Goal: Task Accomplishment & Management: Manage account settings

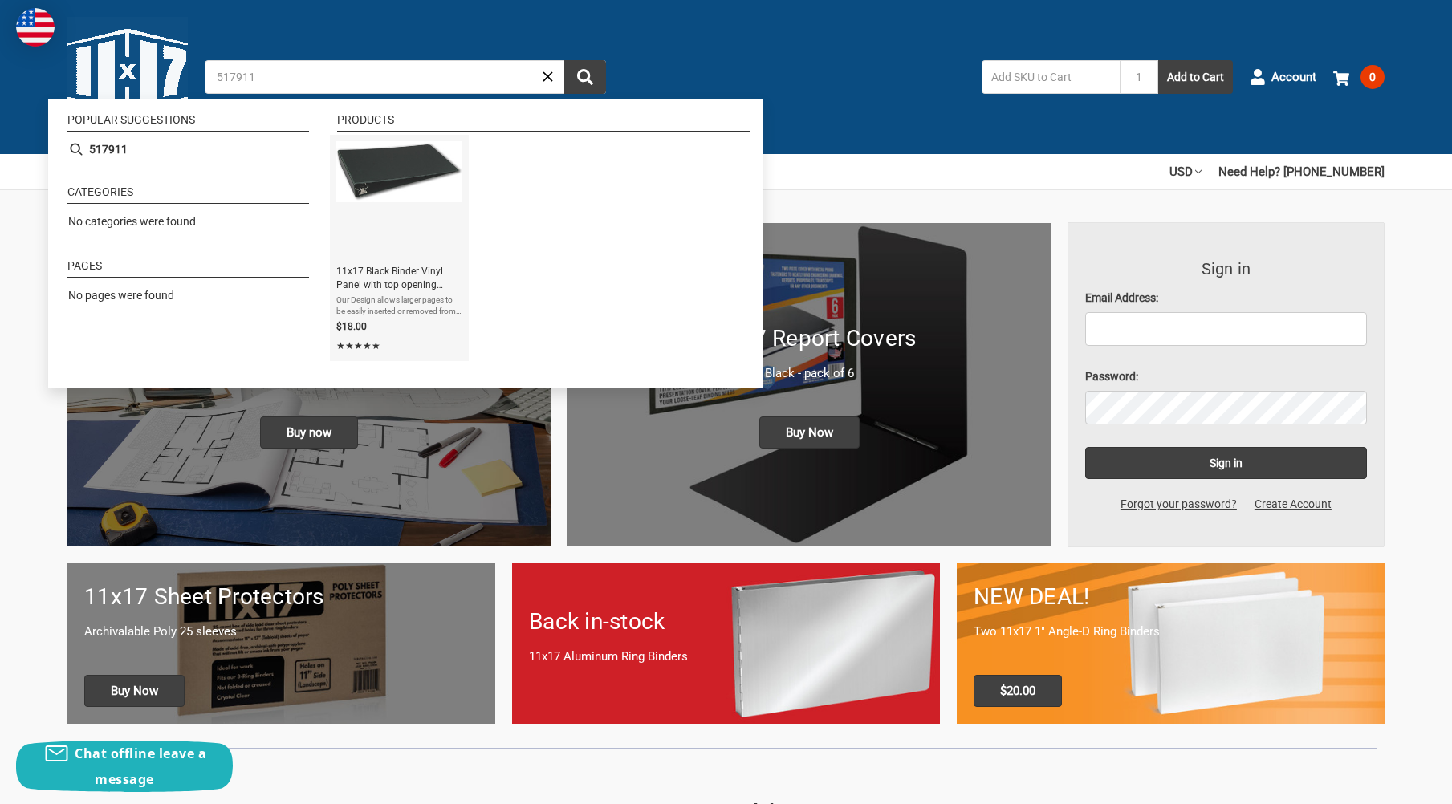
type input "517911"
click at [403, 275] on span "11x17 Black Binder Vinyl Panel with top opening pockets Featuring a 2" Angle-D …" at bounding box center [399, 278] width 126 height 27
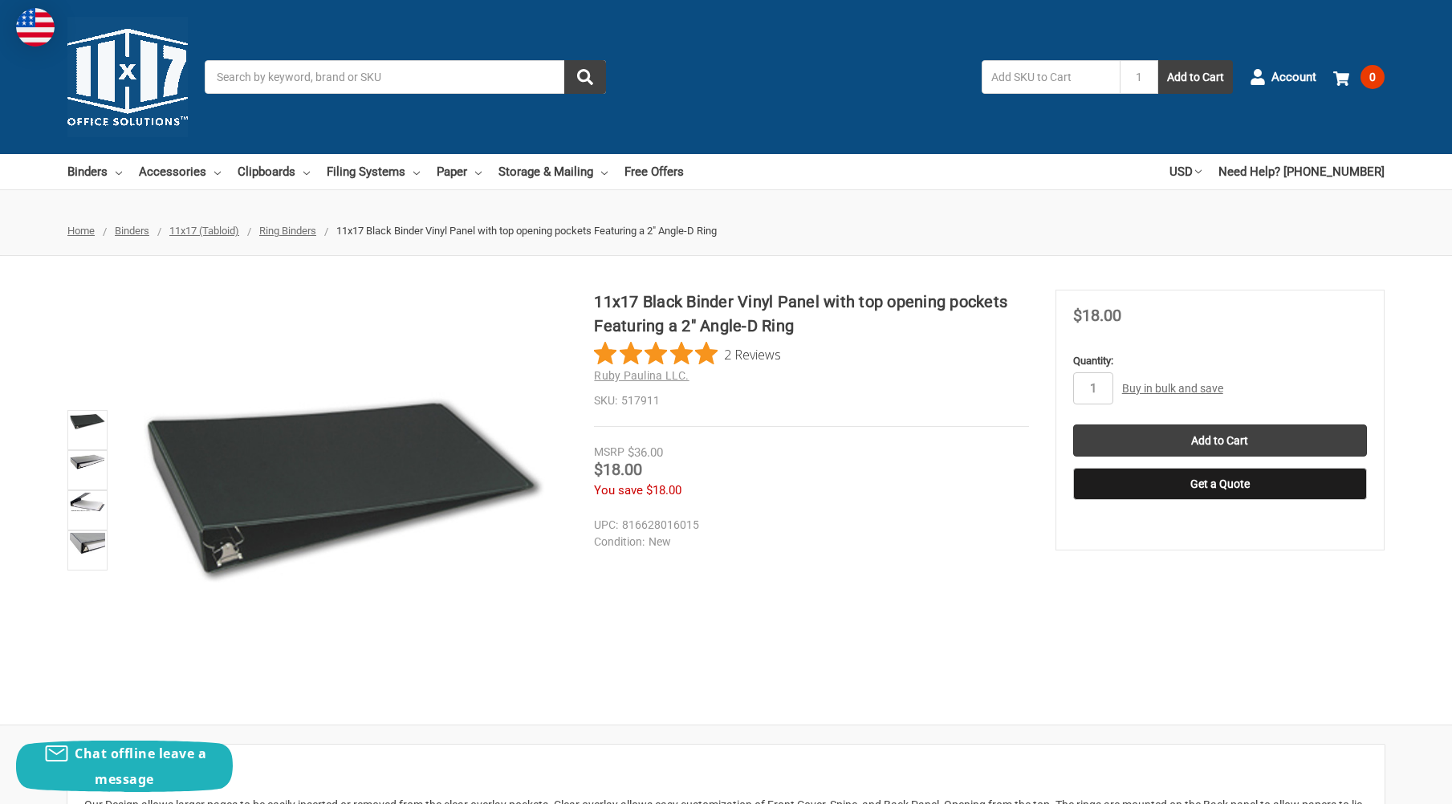
click at [291, 78] on input "Search" at bounding box center [405, 77] width 401 height 34
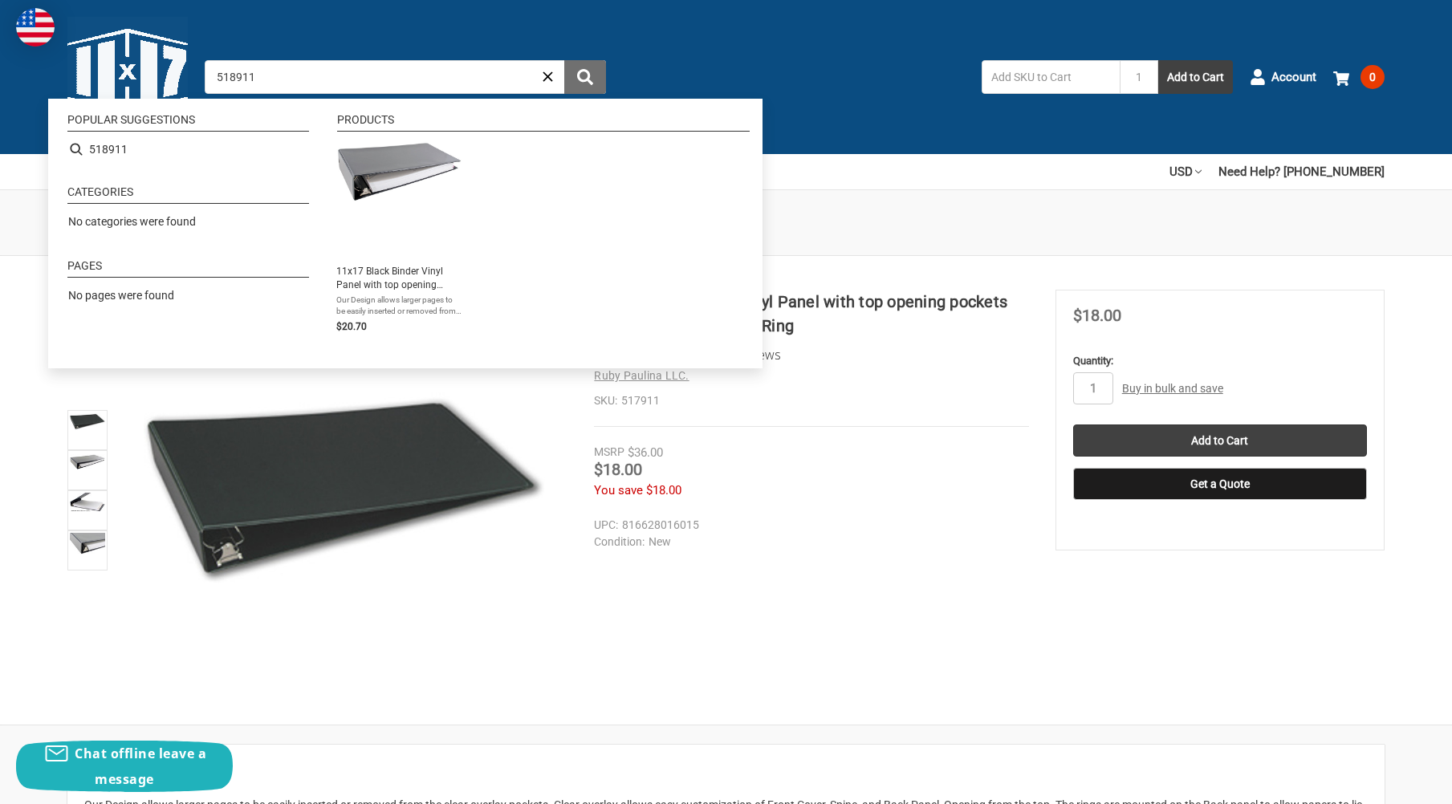
type input "518911"
click at [594, 78] on button "submit" at bounding box center [585, 77] width 42 height 34
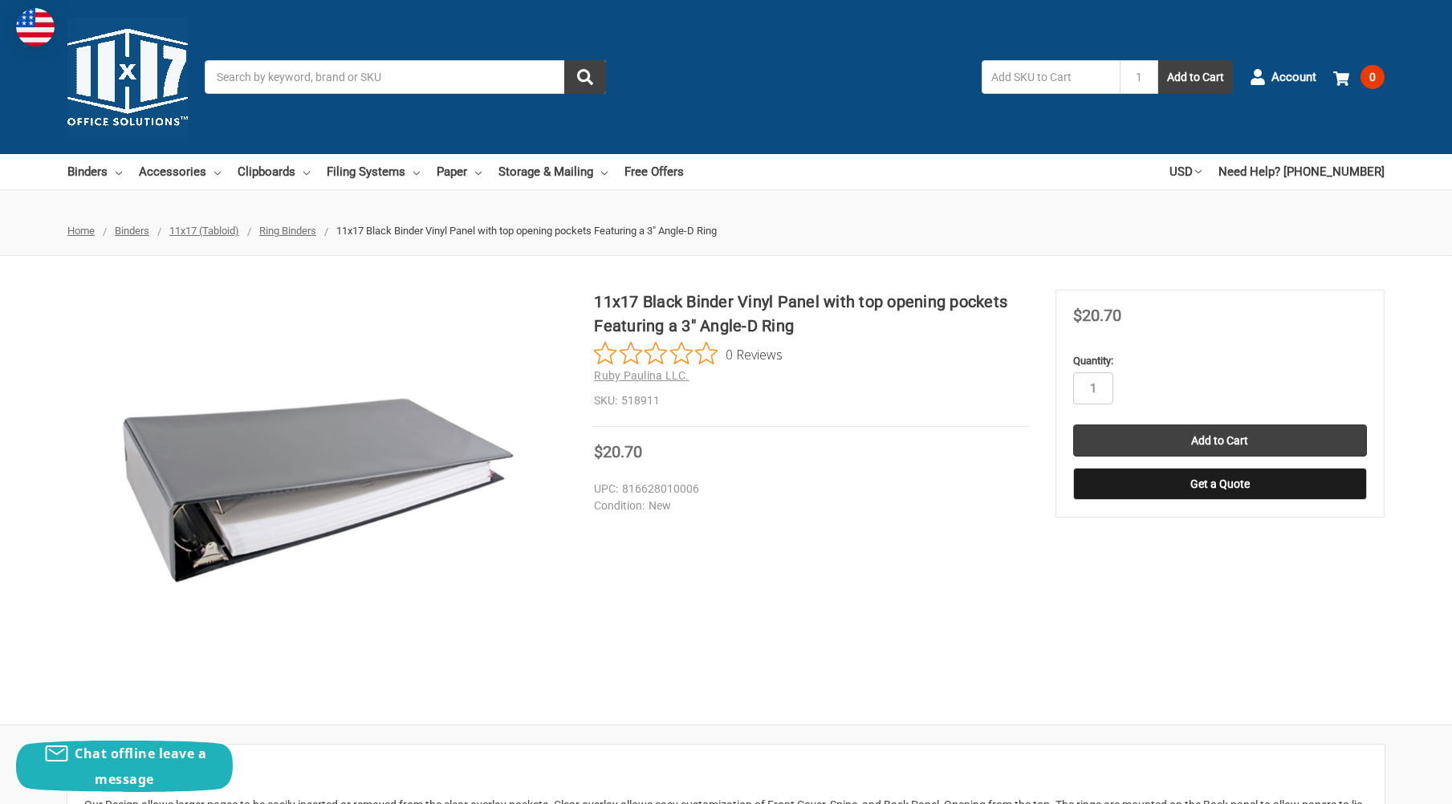
click at [316, 76] on input "Search" at bounding box center [405, 77] width 401 height 34
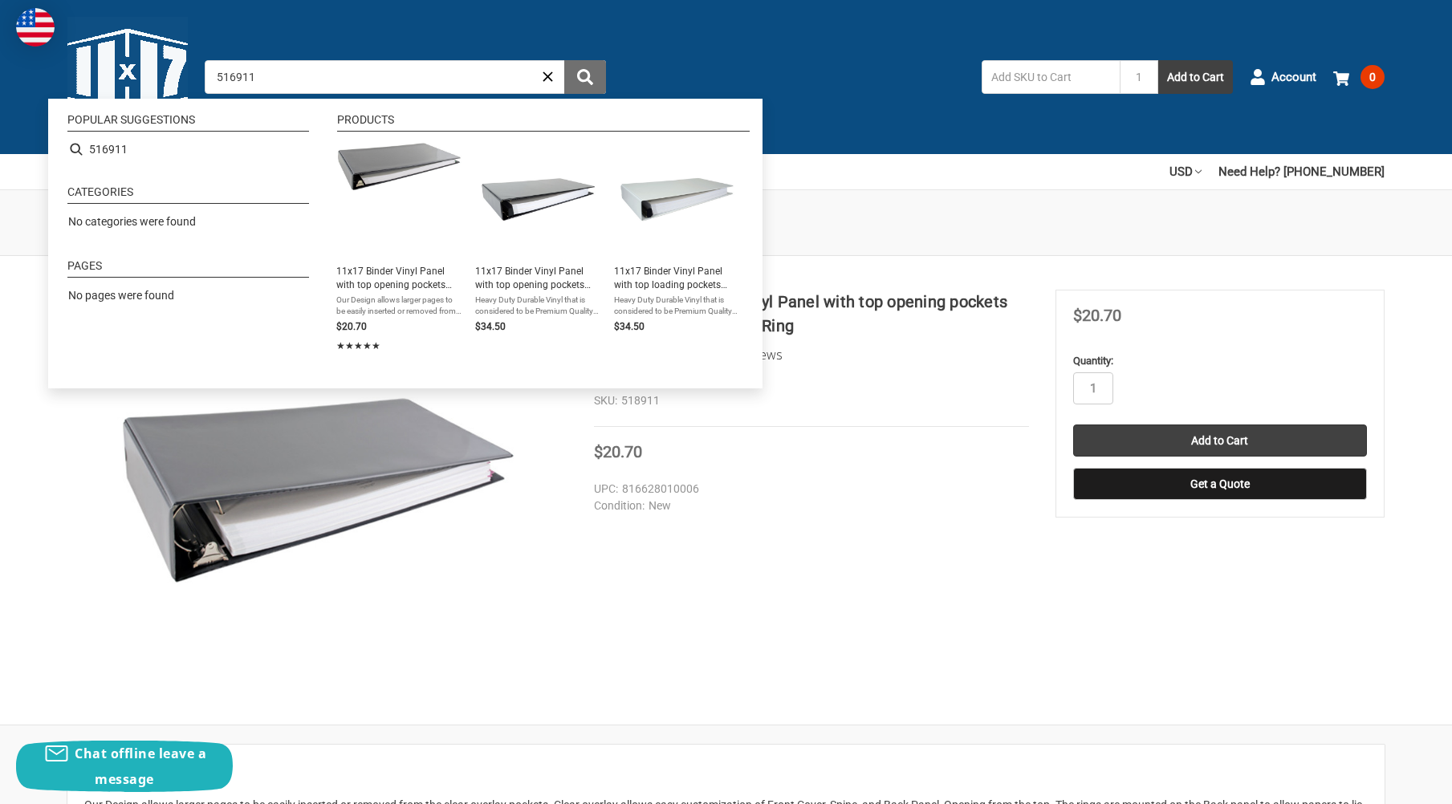
type input "516911"
click at [591, 77] on icon "submit" at bounding box center [585, 77] width 16 height 16
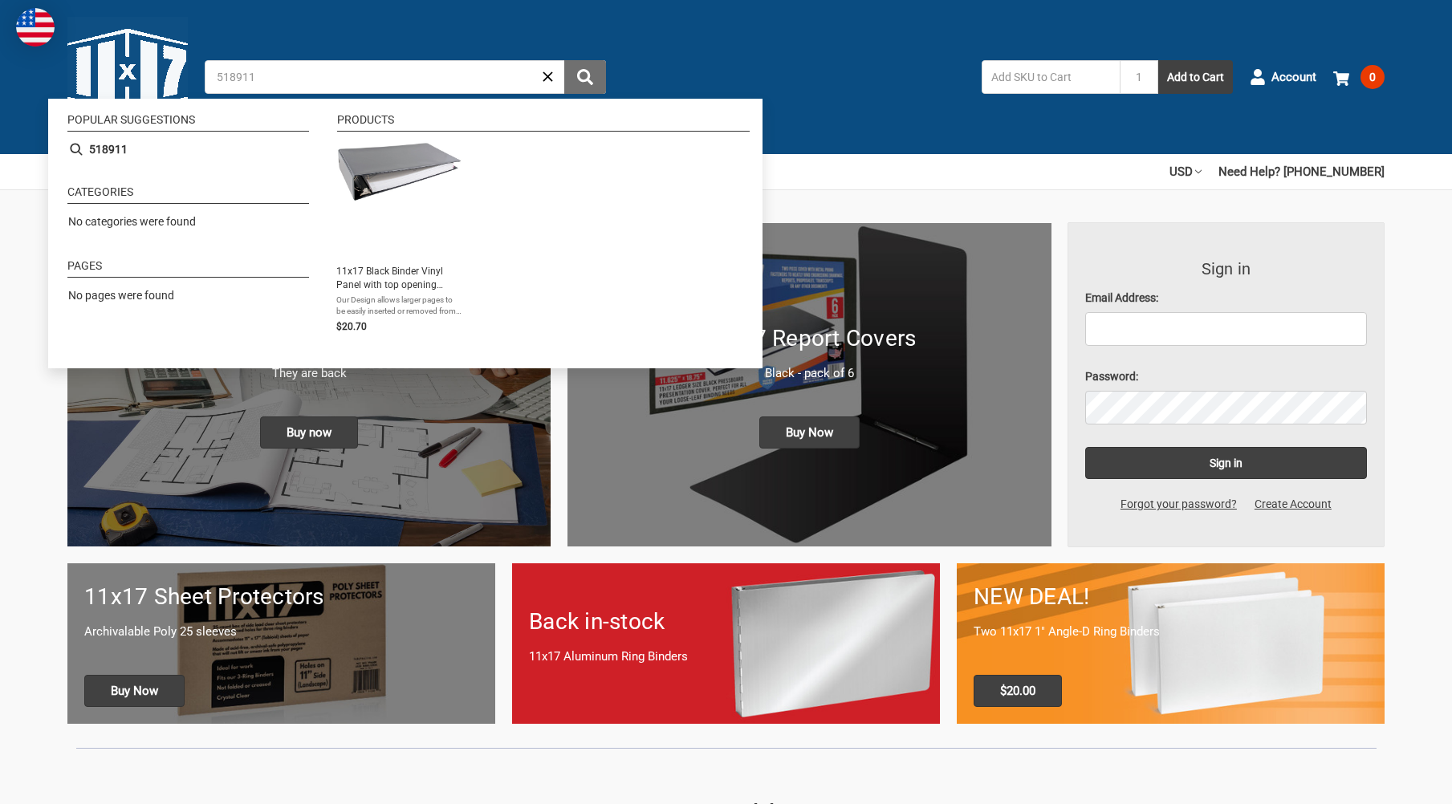
type input "518911"
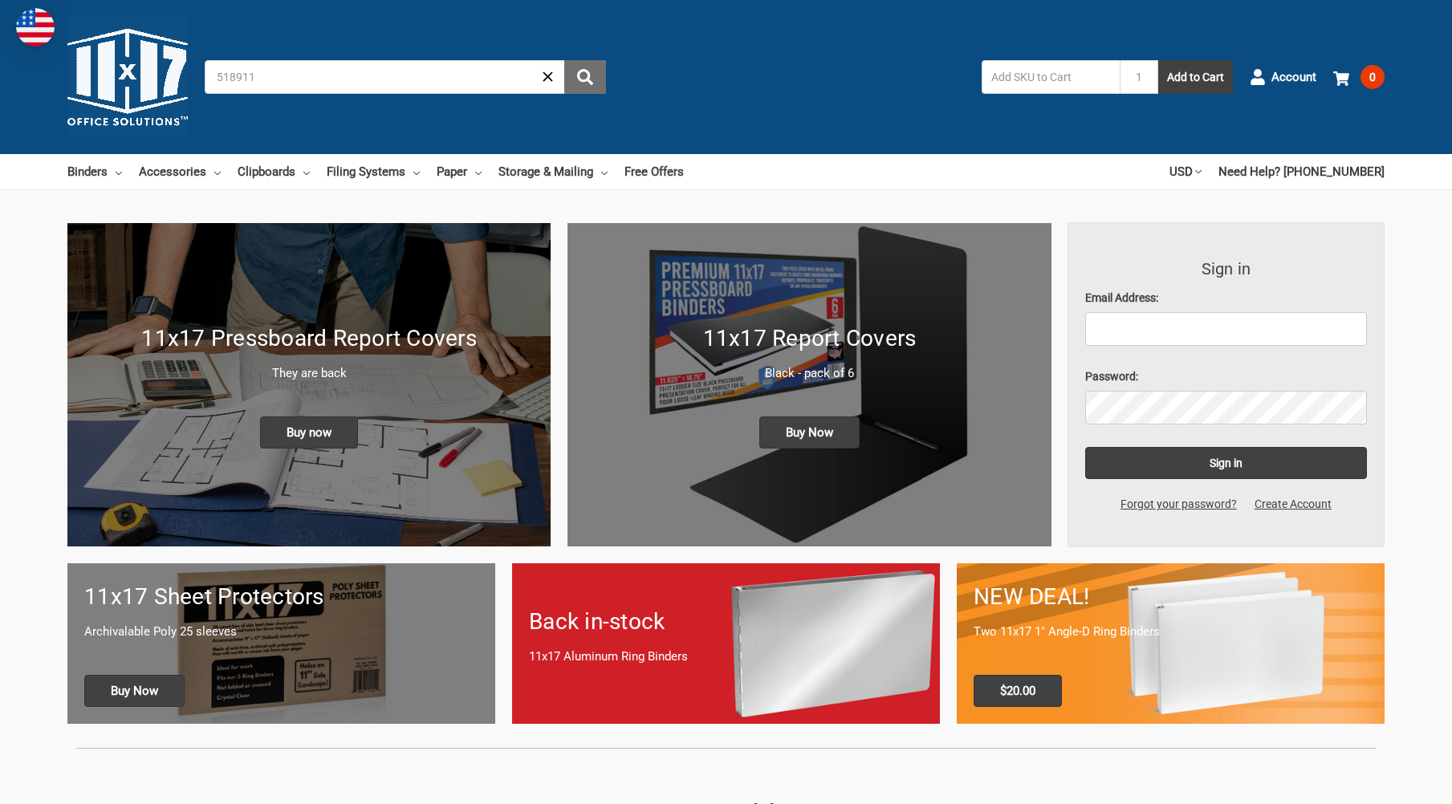
click at [580, 68] on button "submit" at bounding box center [585, 77] width 42 height 34
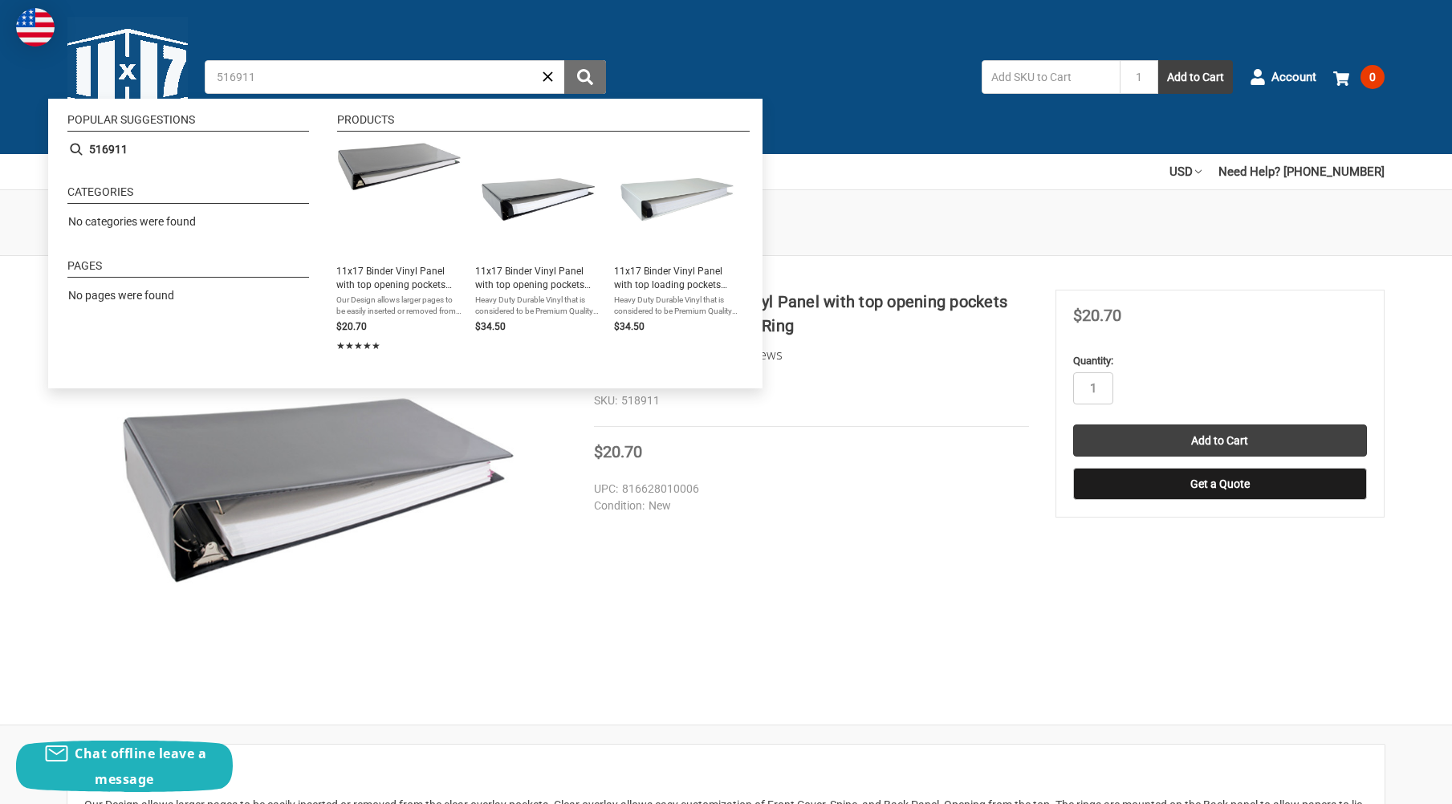
type input "516911"
click at [586, 74] on icon "submit" at bounding box center [585, 77] width 16 height 16
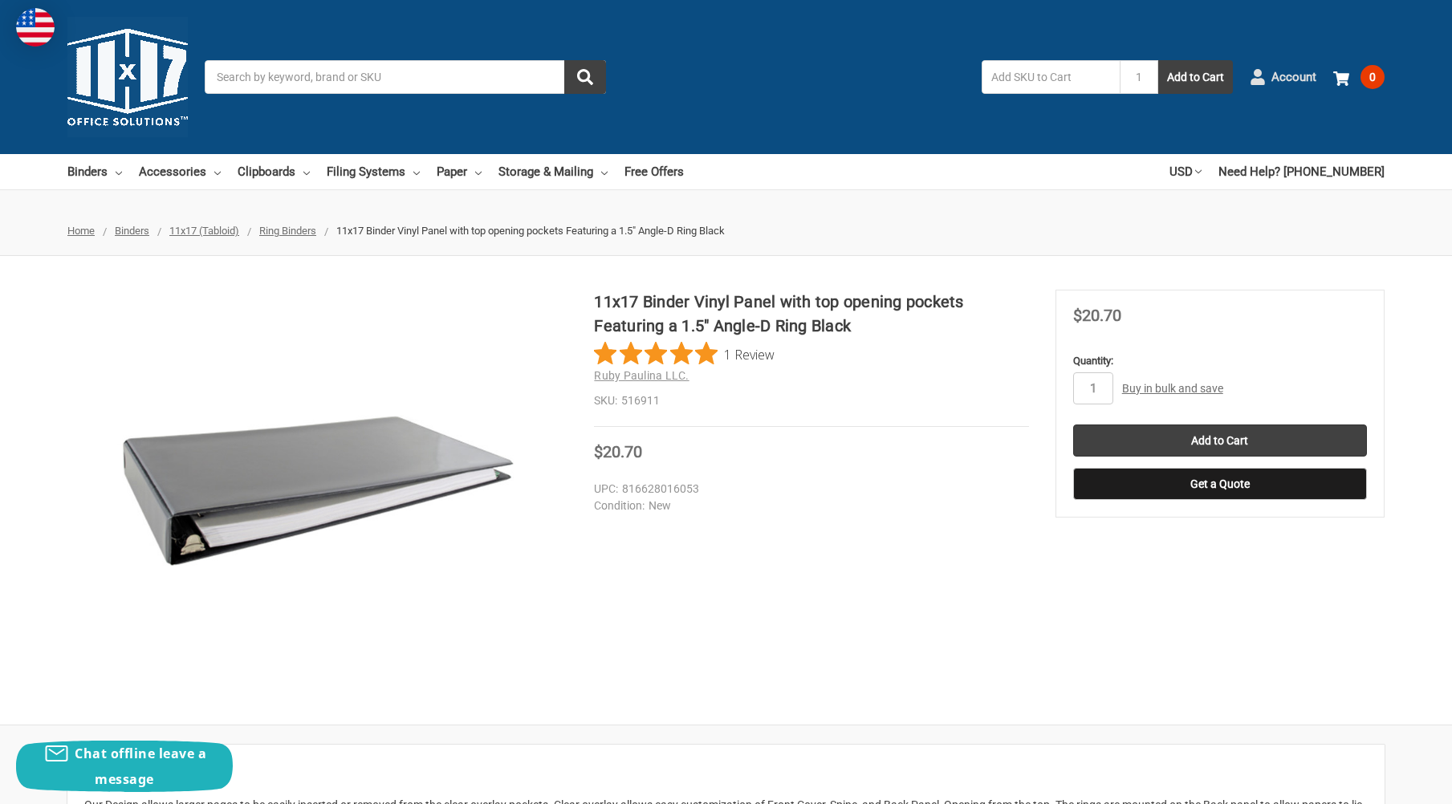
click at [1301, 81] on span "Account" at bounding box center [1294, 77] width 45 height 18
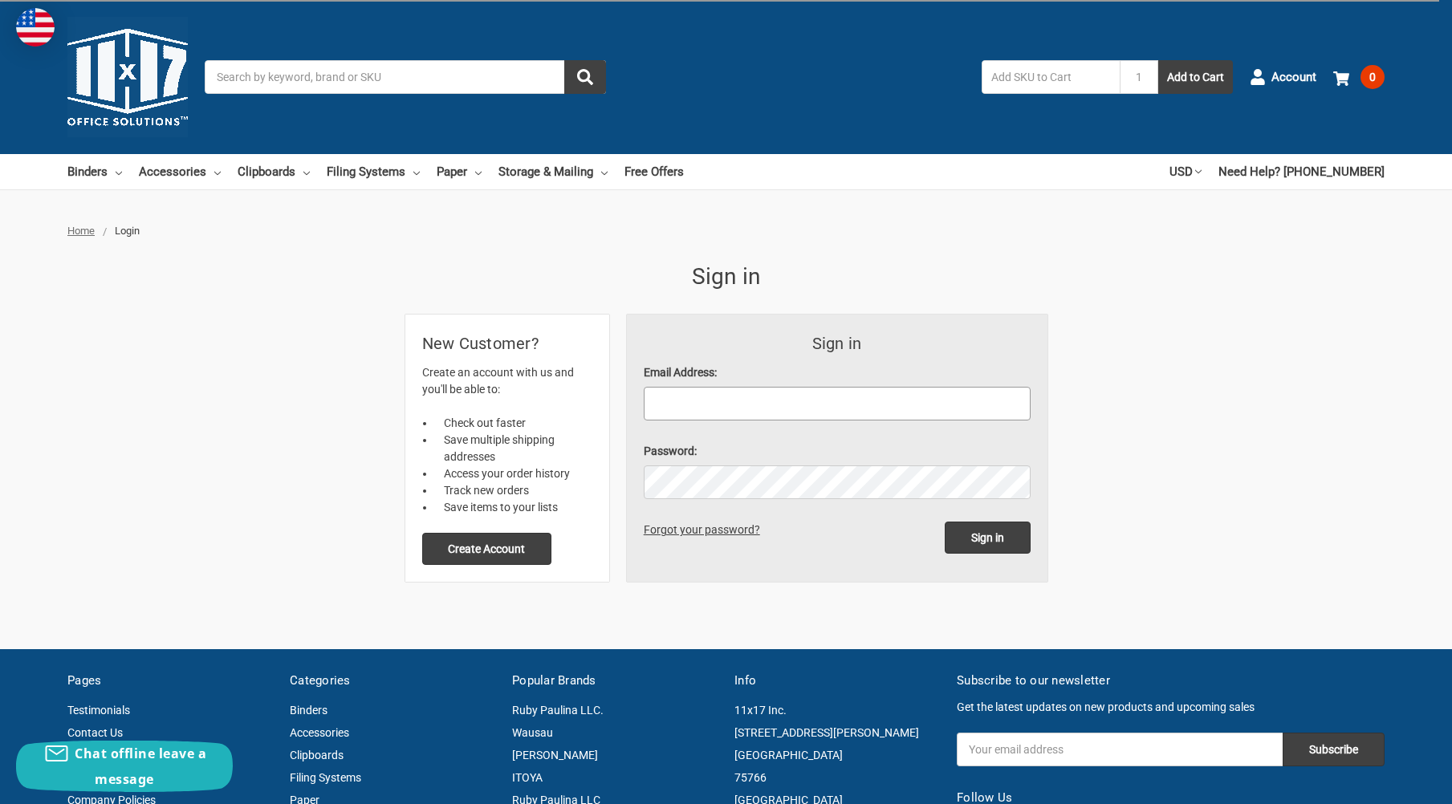
click at [706, 405] on input "Email Address:" at bounding box center [837, 404] width 387 height 34
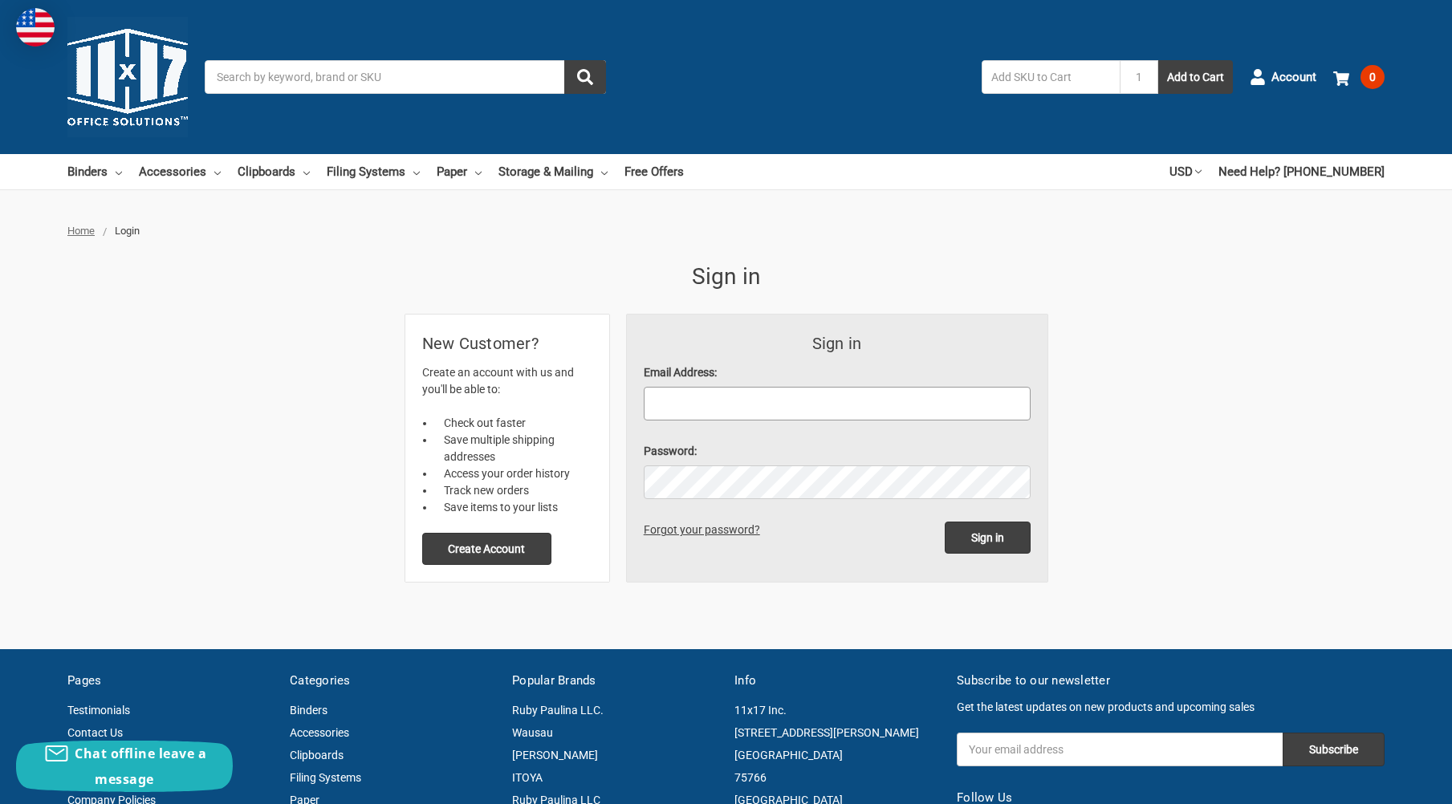
type input "[EMAIL_ADDRESS][DOMAIN_NAME]"
